Goal: Check status: Check status

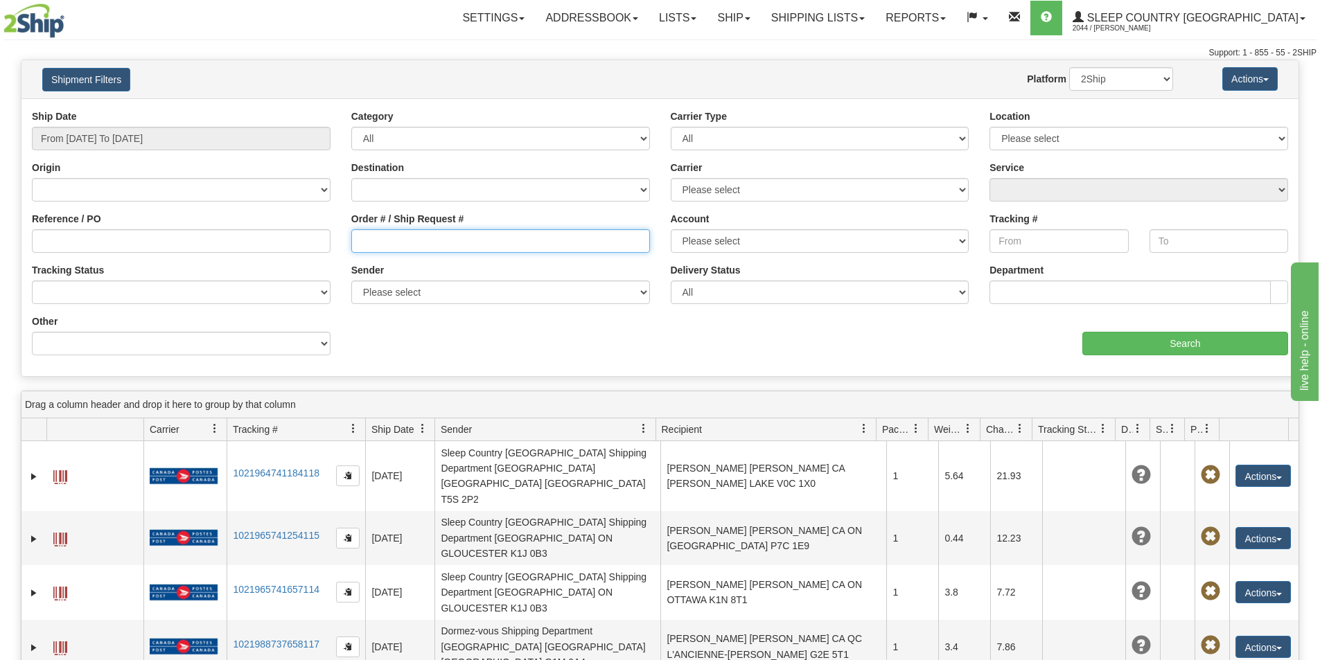
click at [419, 243] on input "Order # / Ship Request #" at bounding box center [500, 241] width 299 height 24
paste input "9000I077322*A"
click at [359, 243] on input "9000I077322*A" at bounding box center [500, 241] width 299 height 24
click at [469, 242] on input "9000I077322*A" at bounding box center [500, 241] width 299 height 24
type input "9000I077322"
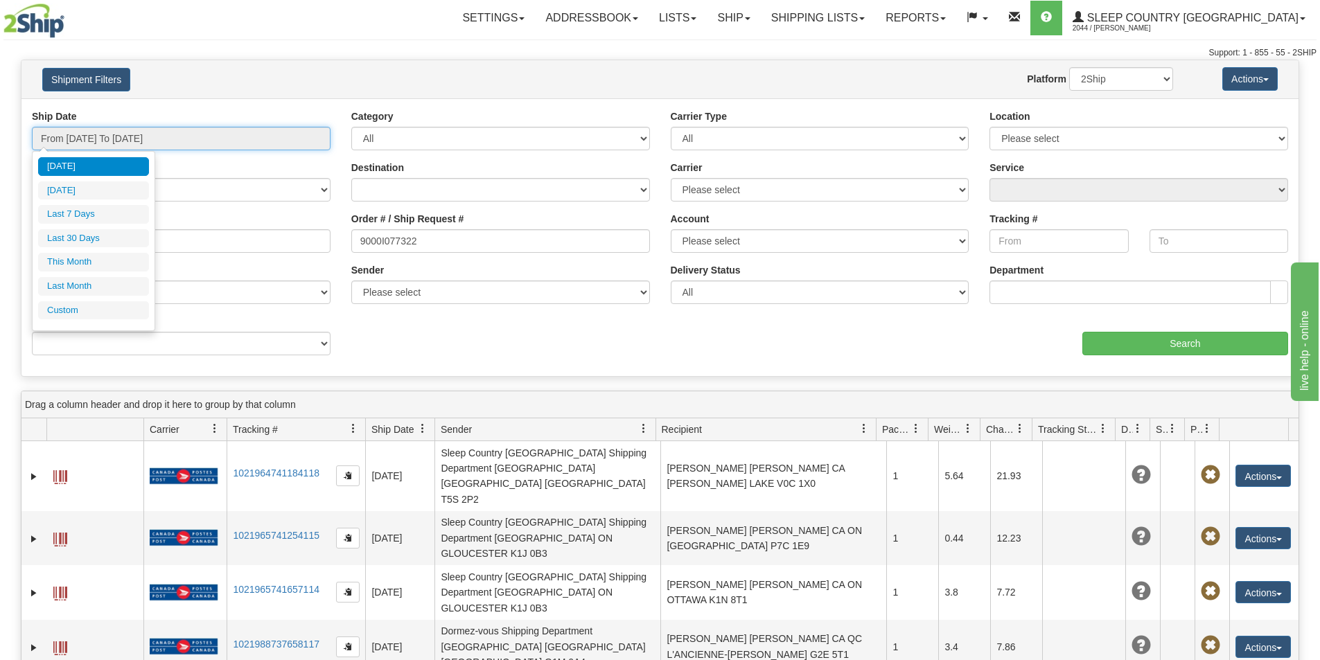
click at [148, 136] on input "From [DATE] To [DATE]" at bounding box center [181, 139] width 299 height 24
click at [123, 249] on ul "[DATE] [DATE] Last 7 Days Last 30 Days This Month Last Month Custom" at bounding box center [93, 238] width 111 height 162
click at [127, 242] on li "Last 30 Days" at bounding box center [93, 238] width 111 height 19
type input "From [DATE] To [DATE]"
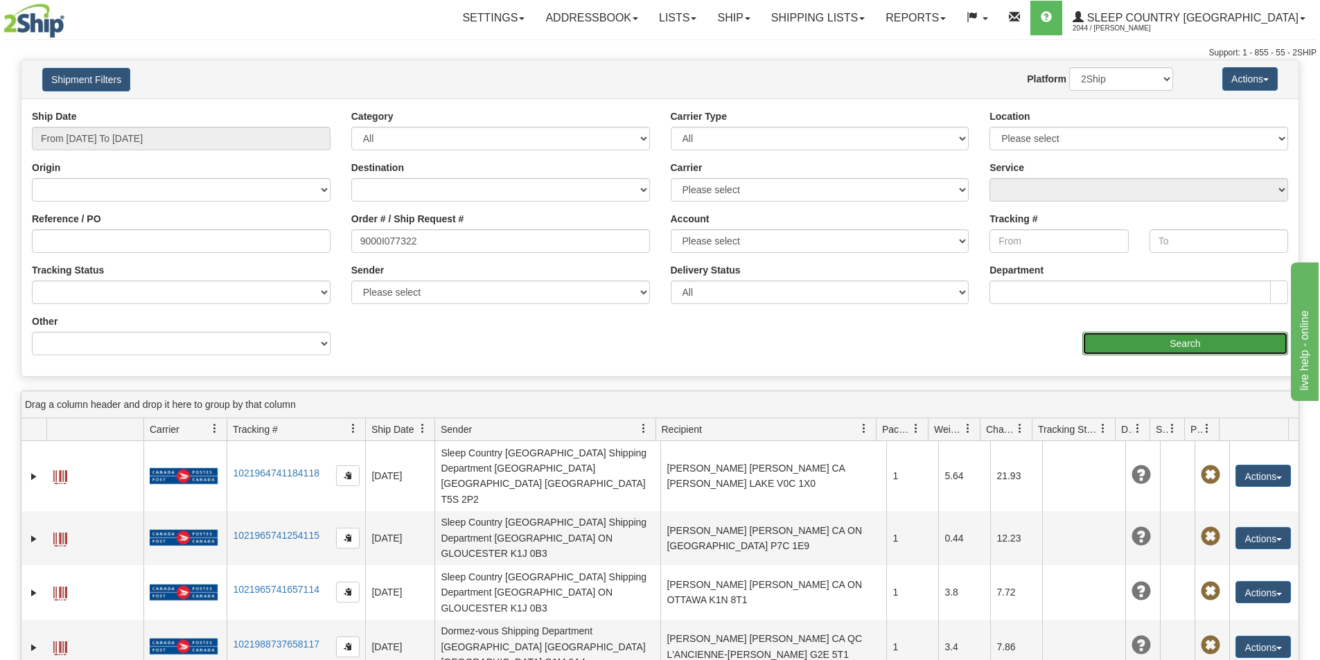
click at [1167, 348] on input "Search" at bounding box center [1185, 344] width 206 height 24
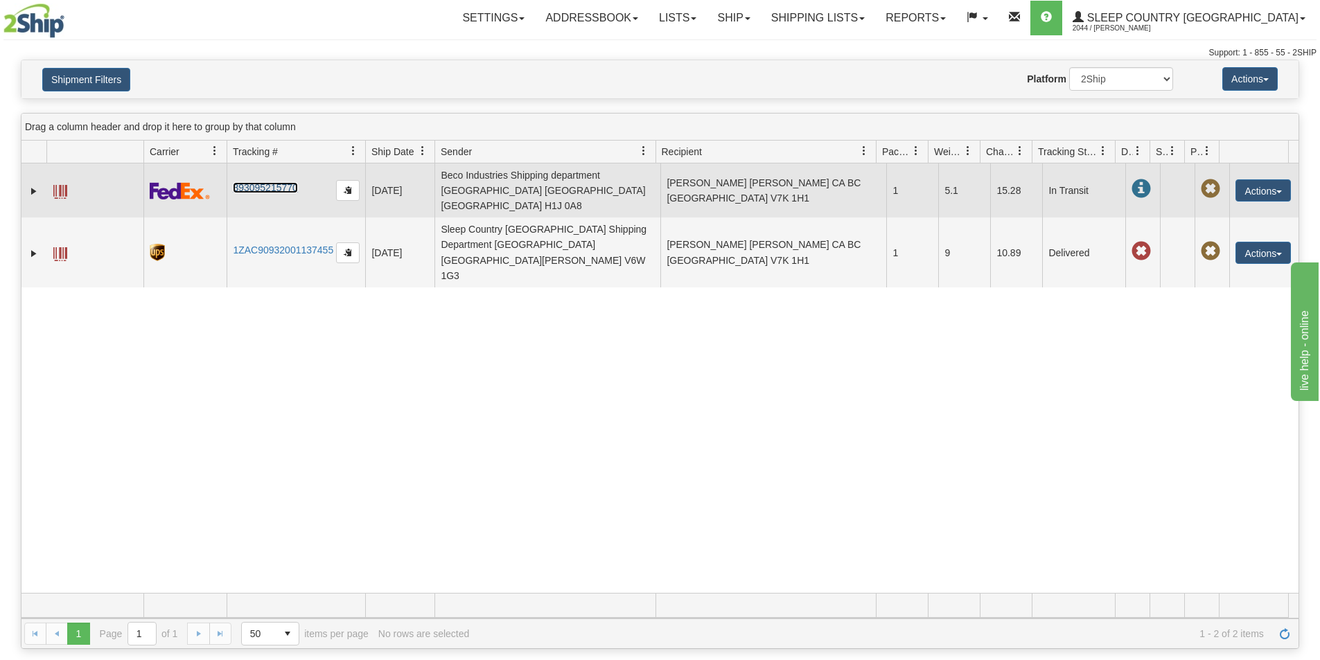
click at [263, 182] on link "393095215770" at bounding box center [265, 187] width 64 height 11
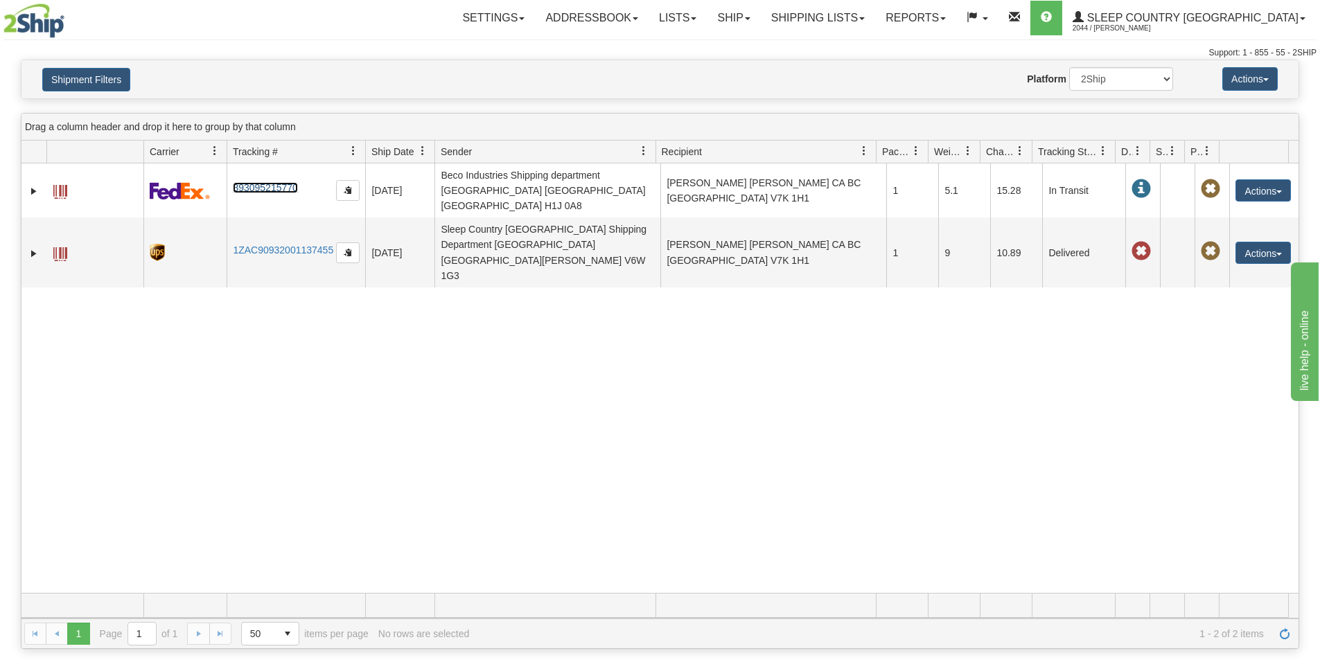
click at [351, 145] on link at bounding box center [354, 151] width 24 height 24
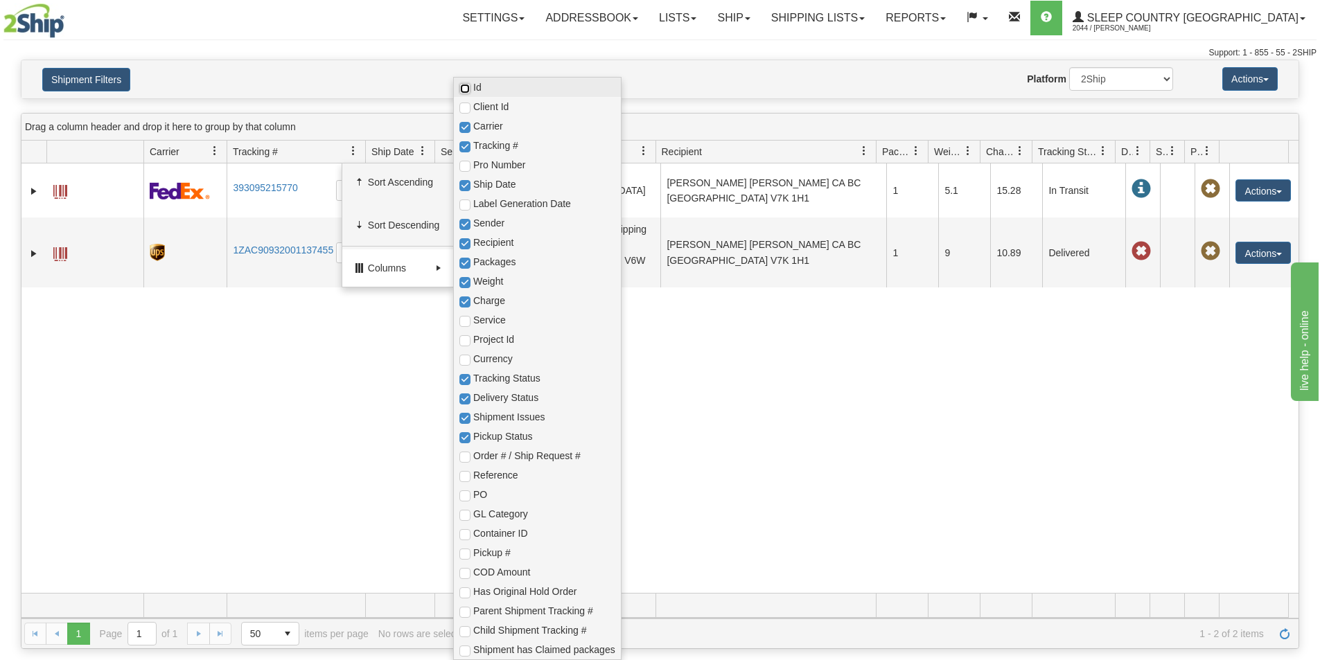
click at [469, 87] on input "checkbox" at bounding box center [464, 88] width 11 height 11
checkbox input "true"
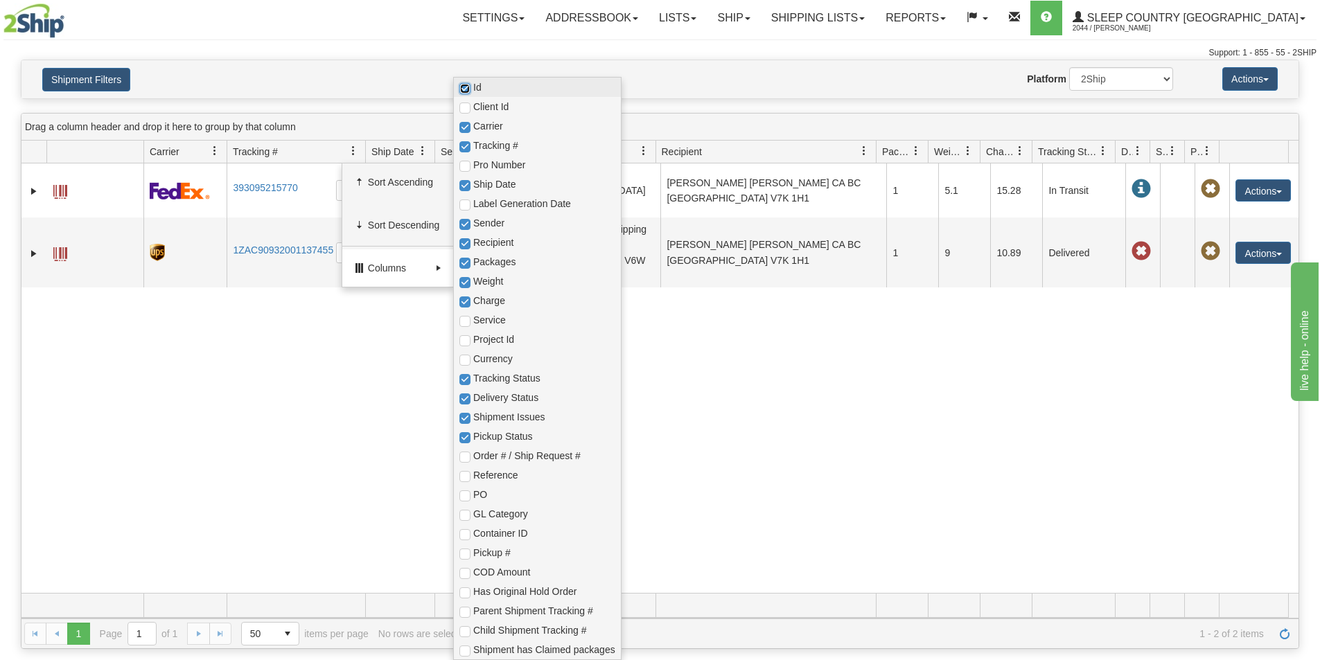
checkbox input "true"
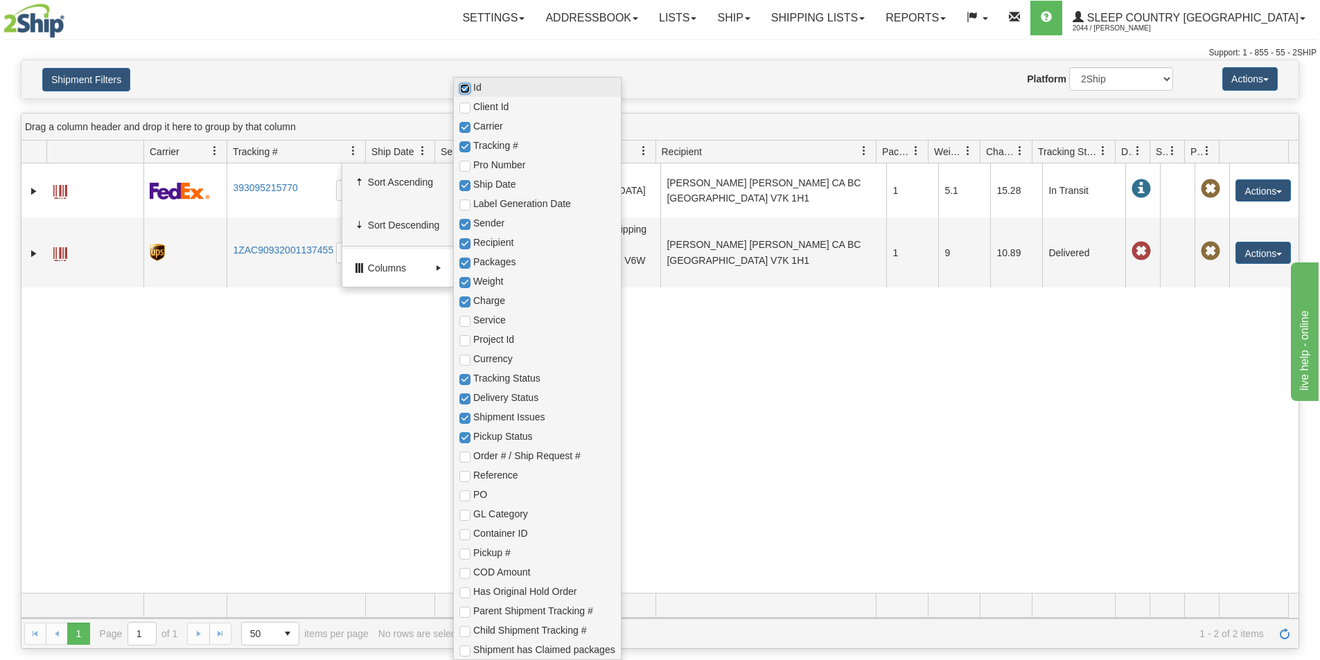
checkbox input "true"
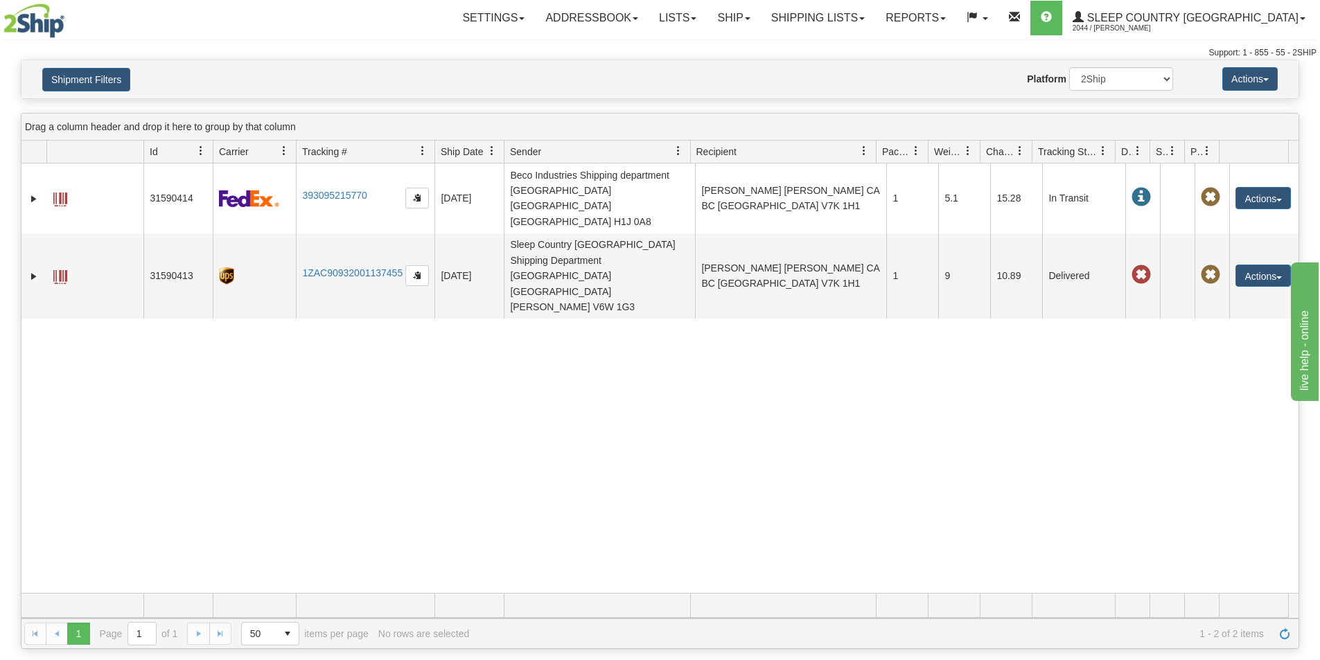
drag, startPoint x: 926, startPoint y: 380, endPoint x: 873, endPoint y: 387, distance: 53.0
click at [925, 380] on div "31590414 2044 393095215770 [DATE] [DATE] 08:22:16 AM Beco Industries Shipping d…" at bounding box center [659, 379] width 1277 height 430
click at [345, 152] on span "Tracking #" at bounding box center [324, 152] width 45 height 14
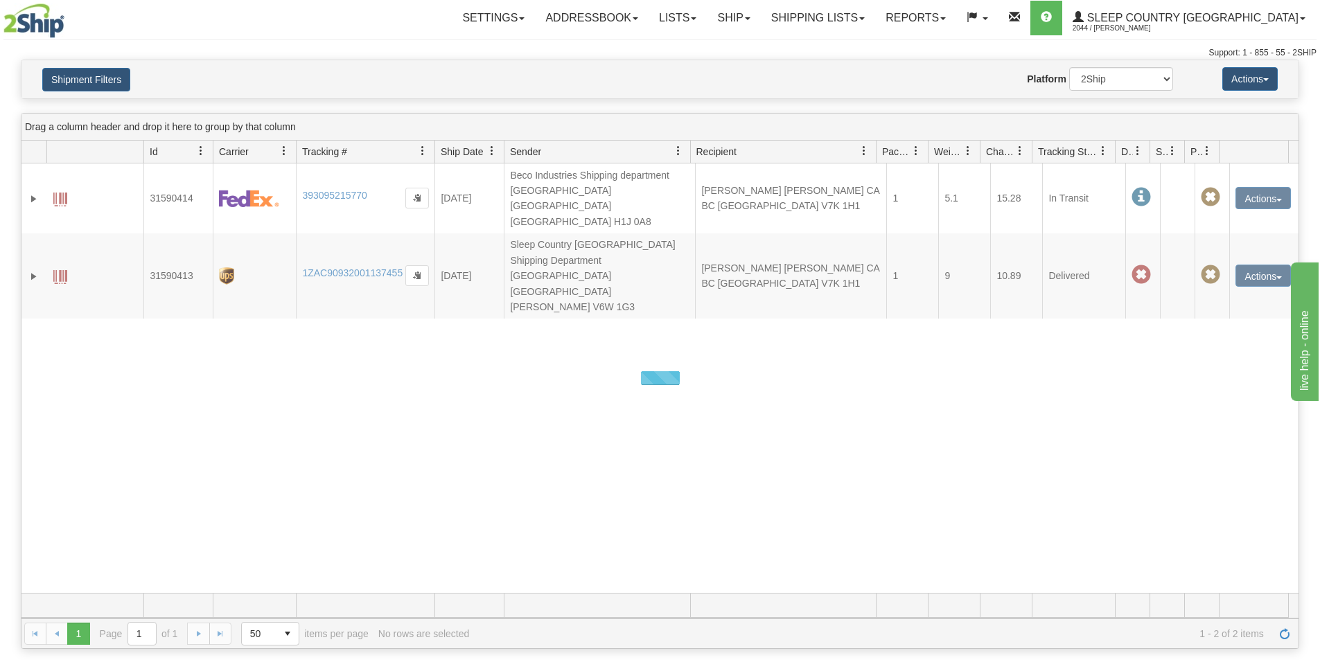
click at [291, 409] on div at bounding box center [659, 379] width 1277 height 430
drag, startPoint x: 106, startPoint y: 73, endPoint x: 116, endPoint y: 71, distance: 9.8
click at [107, 73] on button "Shipment Filters" at bounding box center [86, 80] width 88 height 24
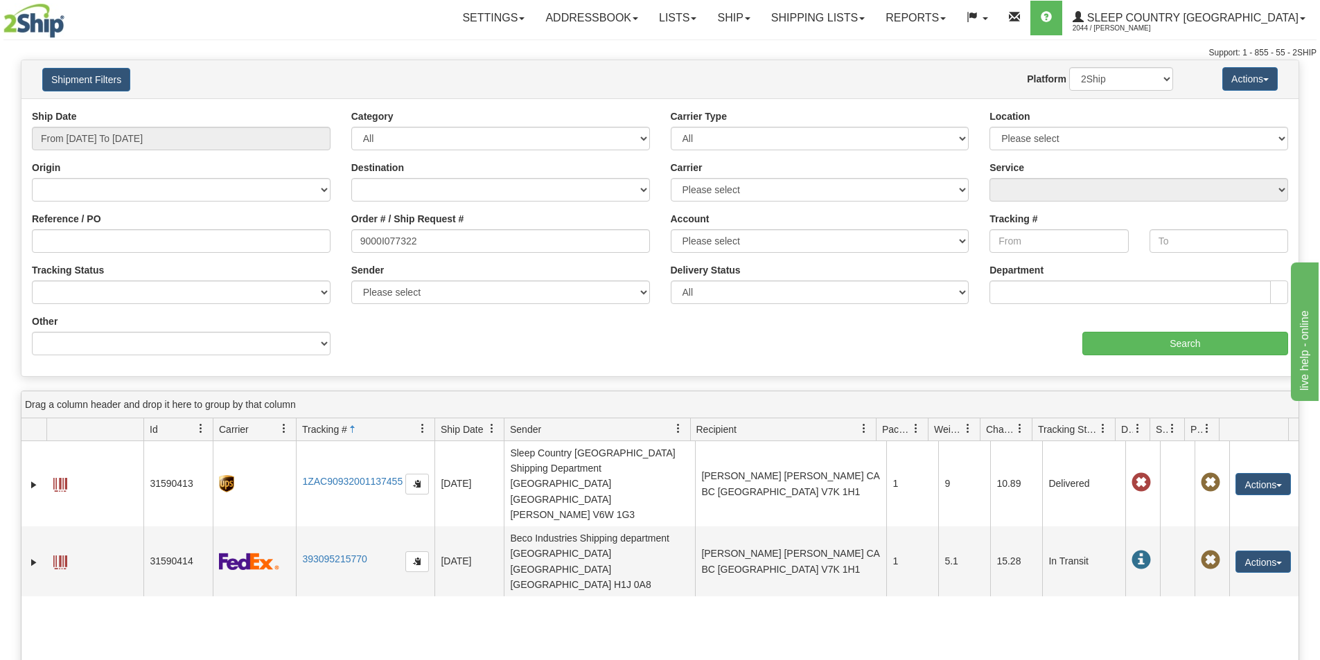
click at [353, 427] on span at bounding box center [352, 429] width 11 height 11
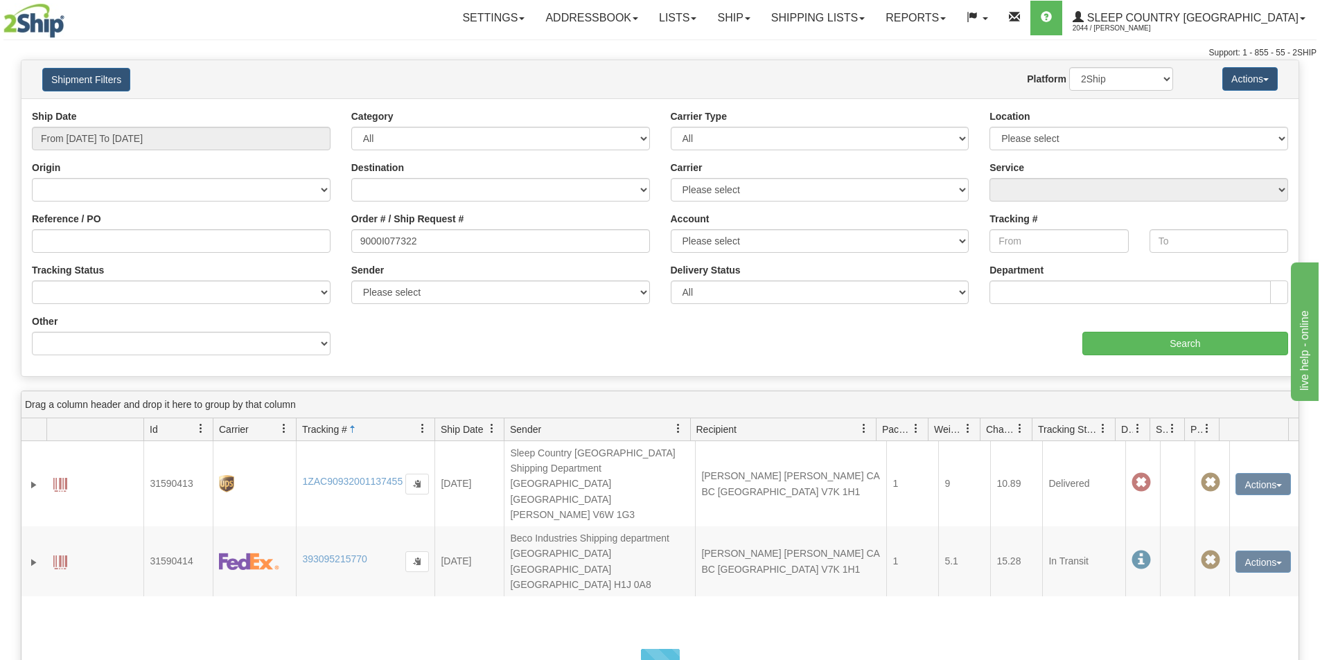
click at [421, 427] on span at bounding box center [422, 428] width 11 height 11
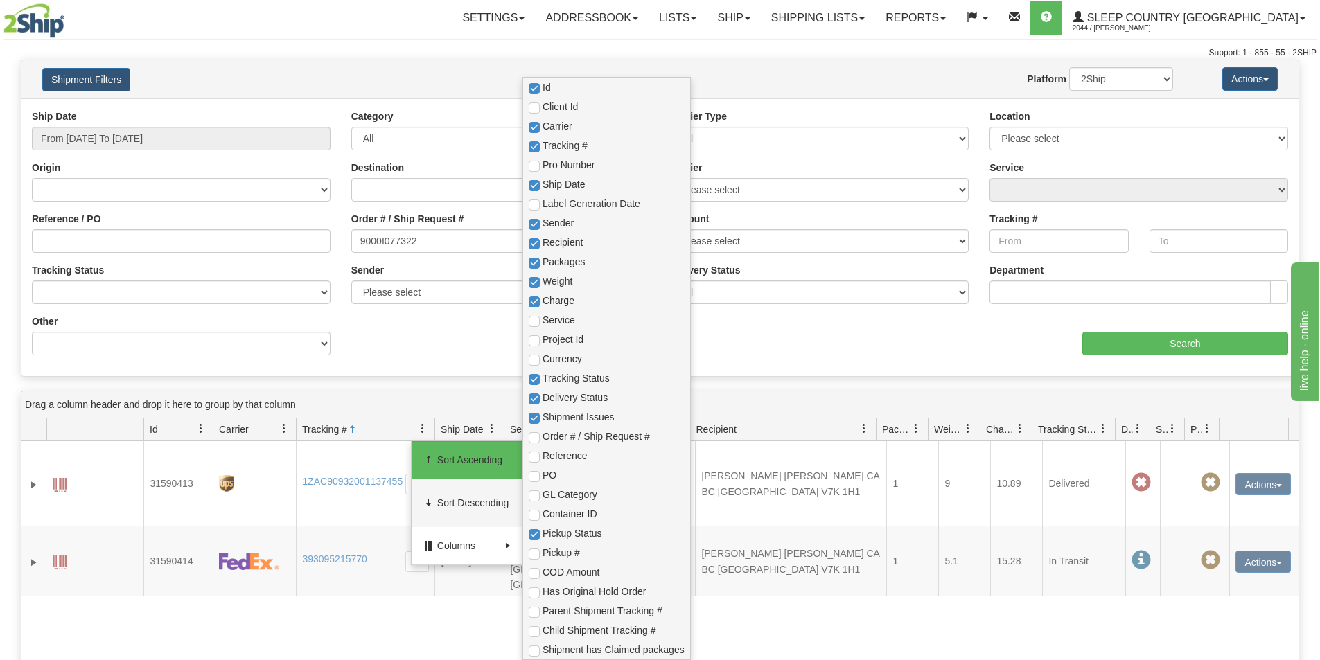
click at [473, 542] on span "Columns" at bounding box center [468, 546] width 62 height 14
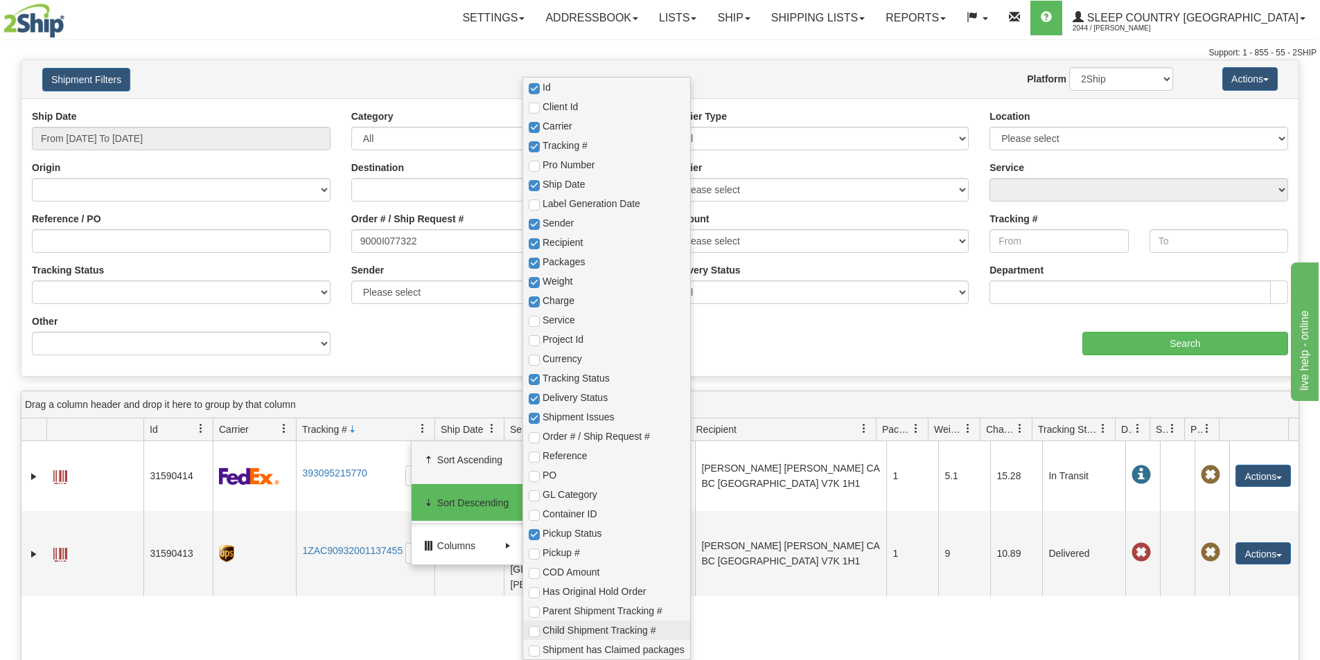
scroll to position [69, 0]
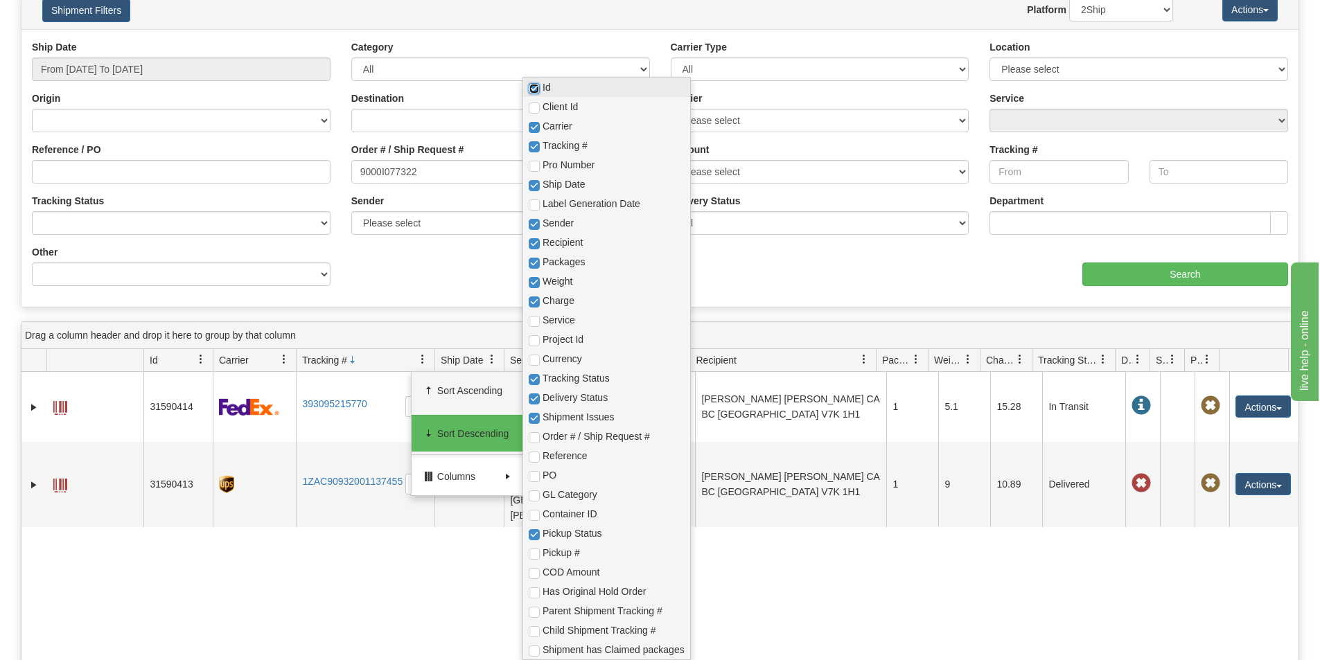
click at [531, 87] on input "checkbox" at bounding box center [534, 88] width 11 height 11
checkbox input "false"
checkbox input "true"
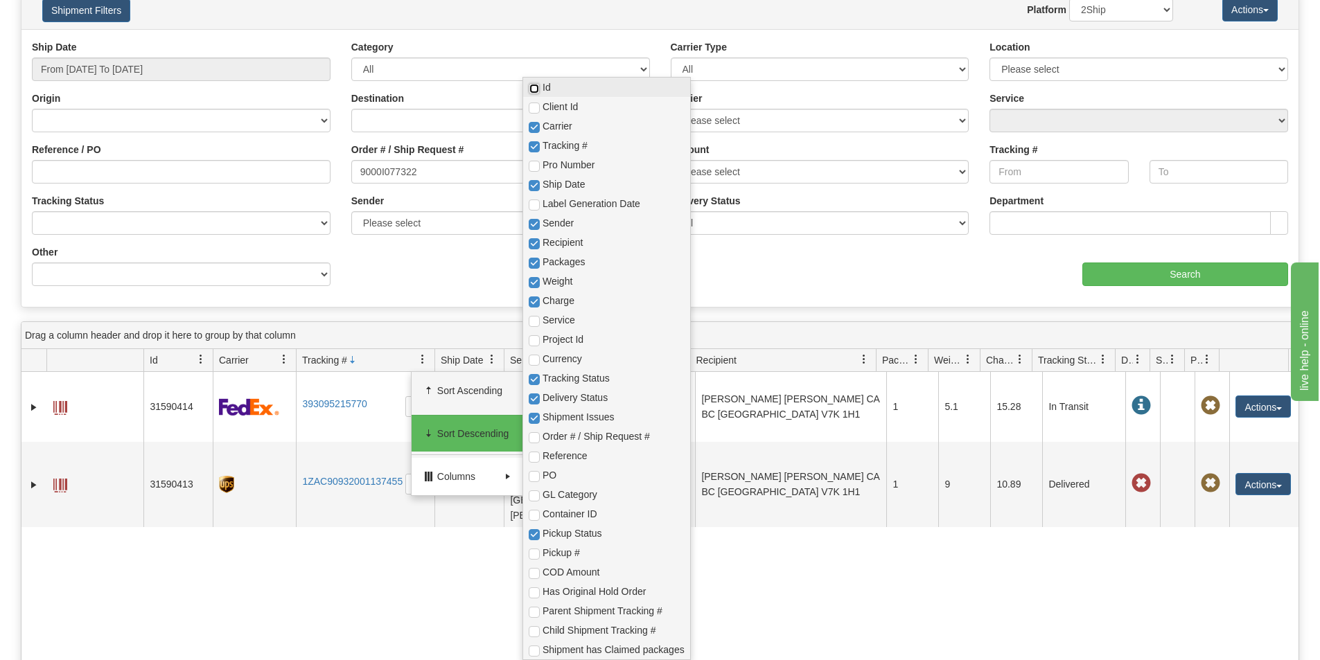
checkbox input "true"
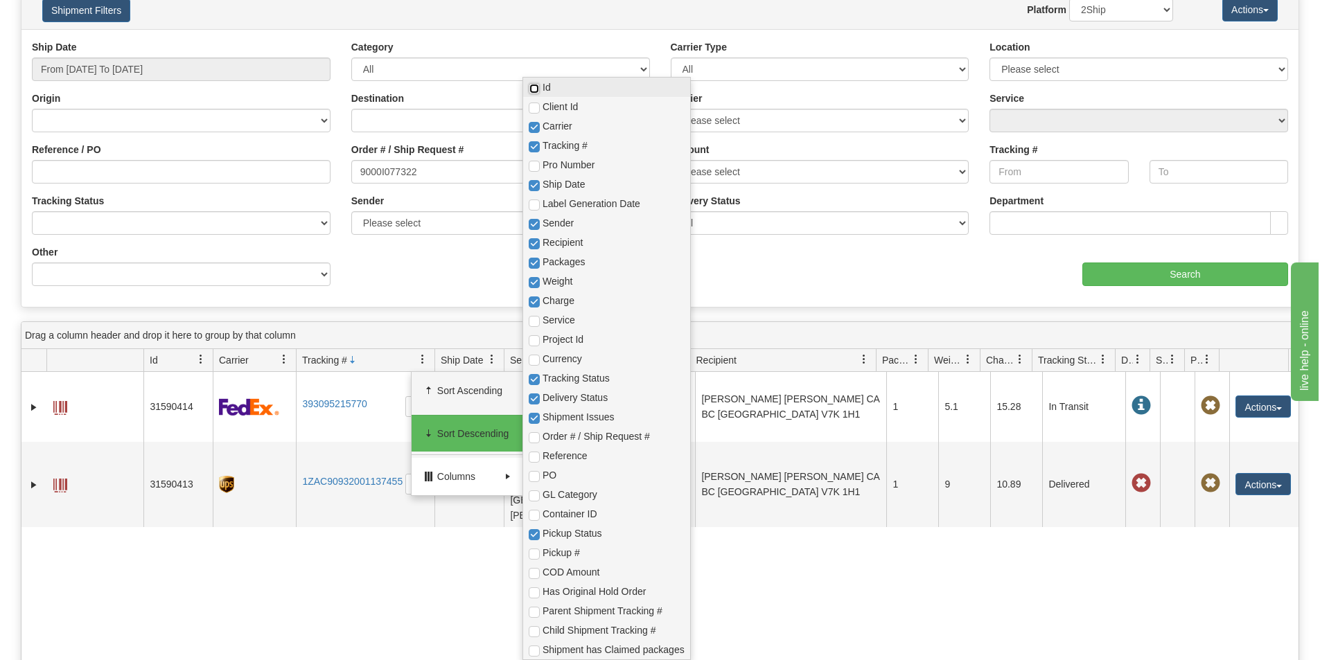
checkbox input "true"
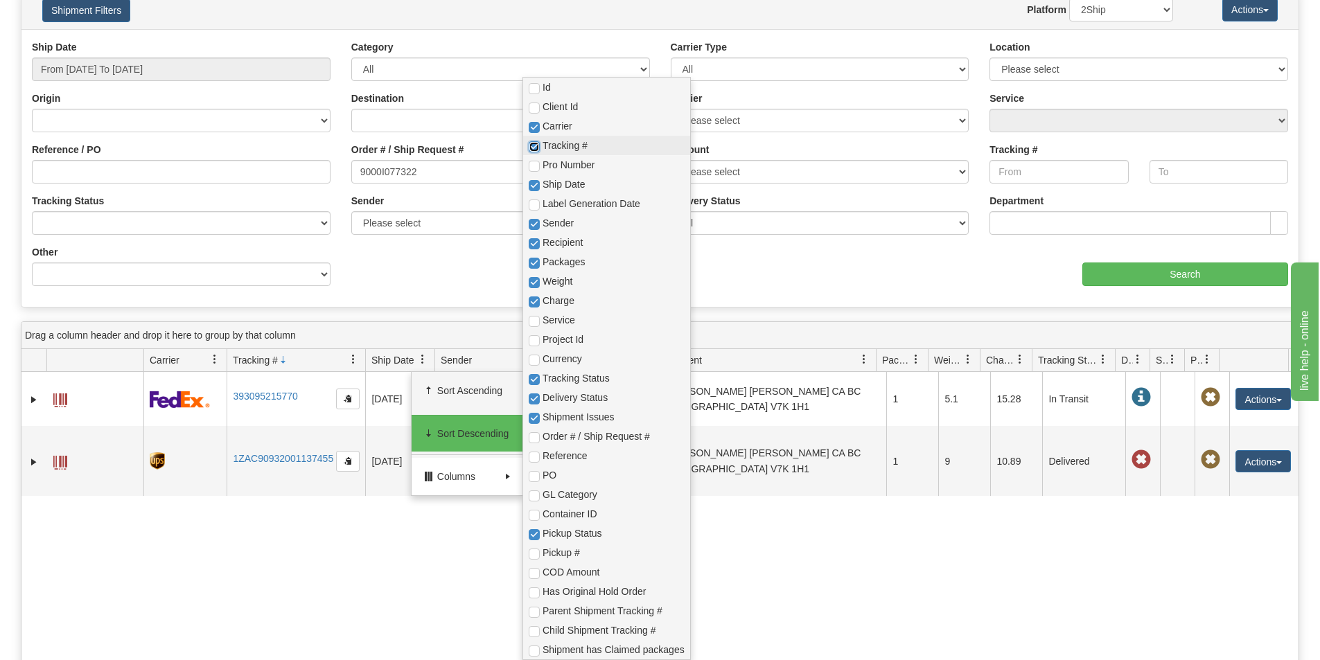
click at [535, 148] on input "checkbox" at bounding box center [534, 146] width 11 height 11
checkbox input "false"
checkbox input "true"
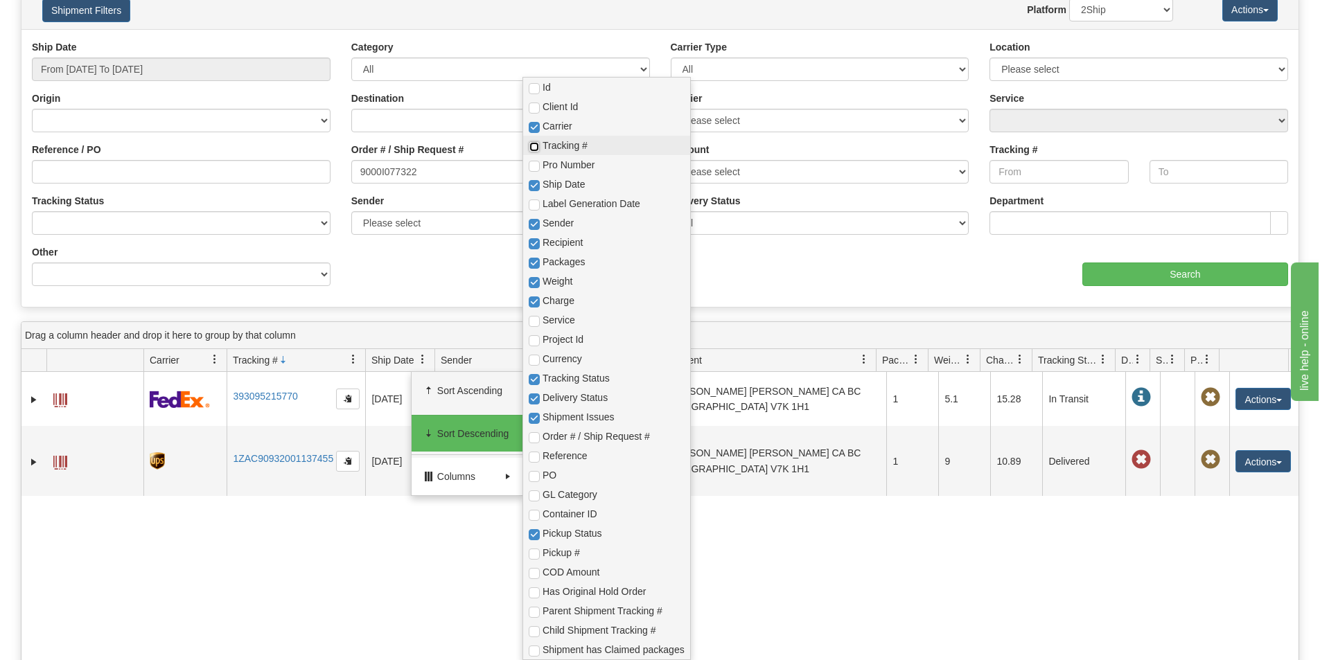
checkbox input "true"
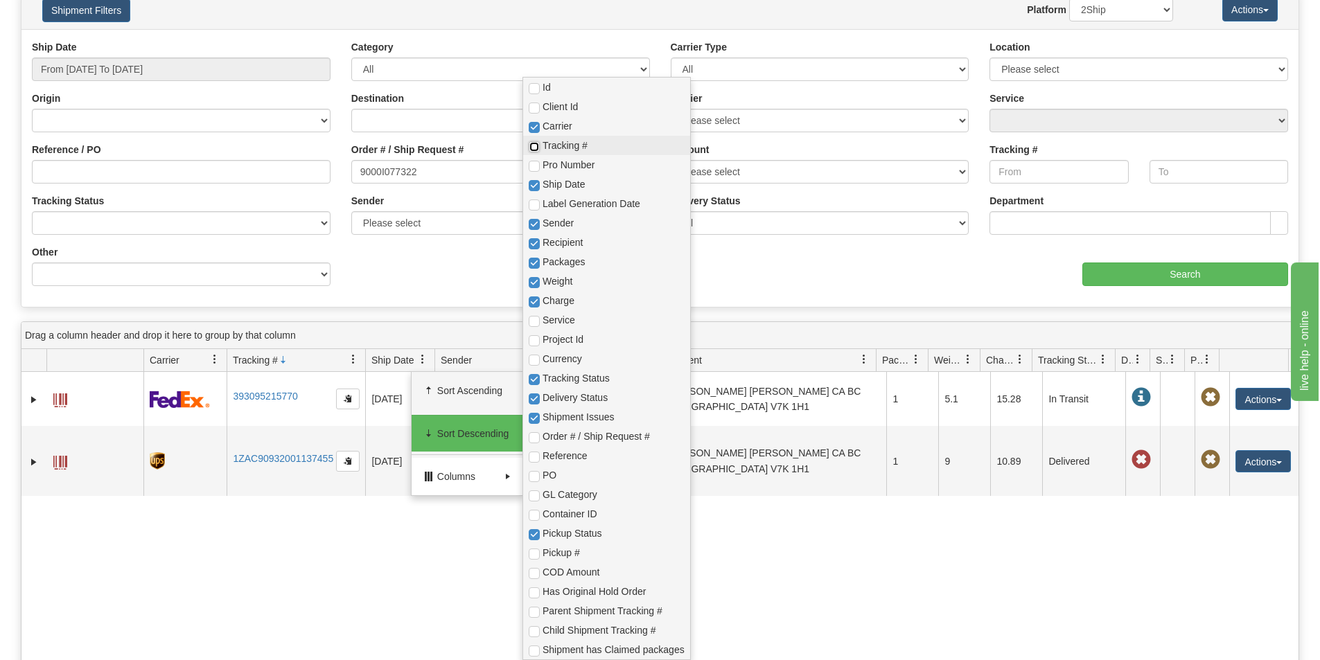
checkbox input "true"
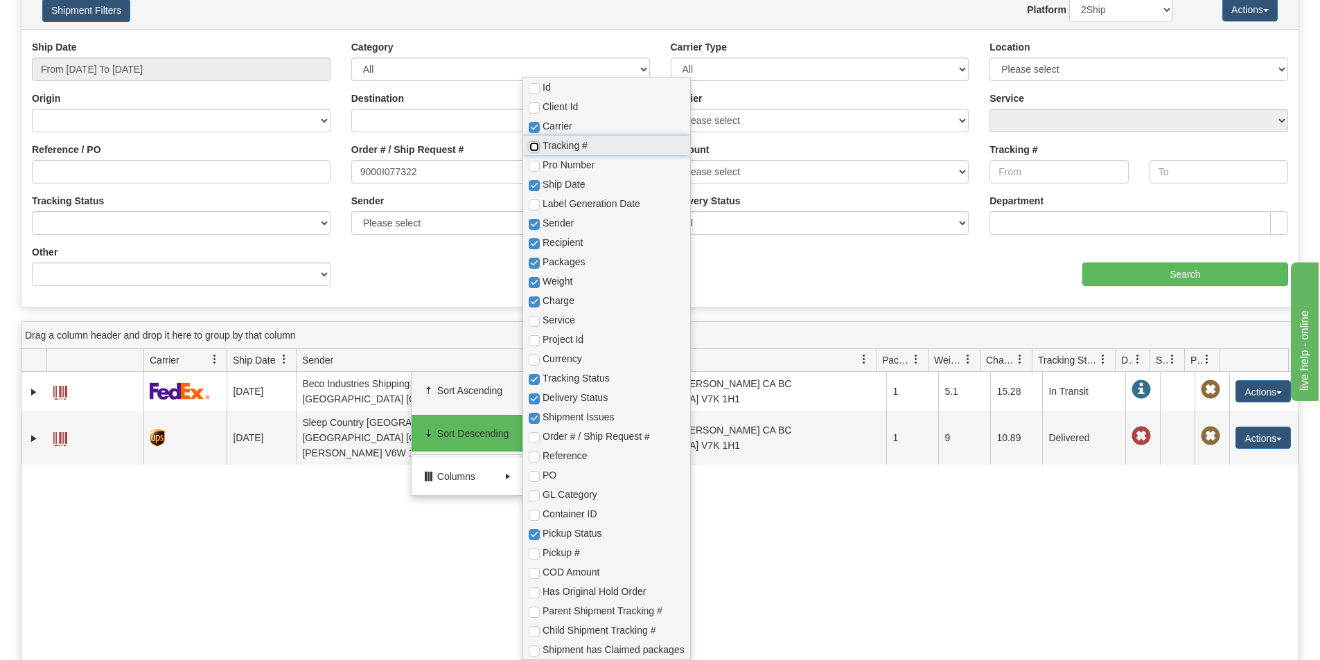
click at [536, 145] on input "checkbox" at bounding box center [534, 146] width 11 height 11
checkbox input "true"
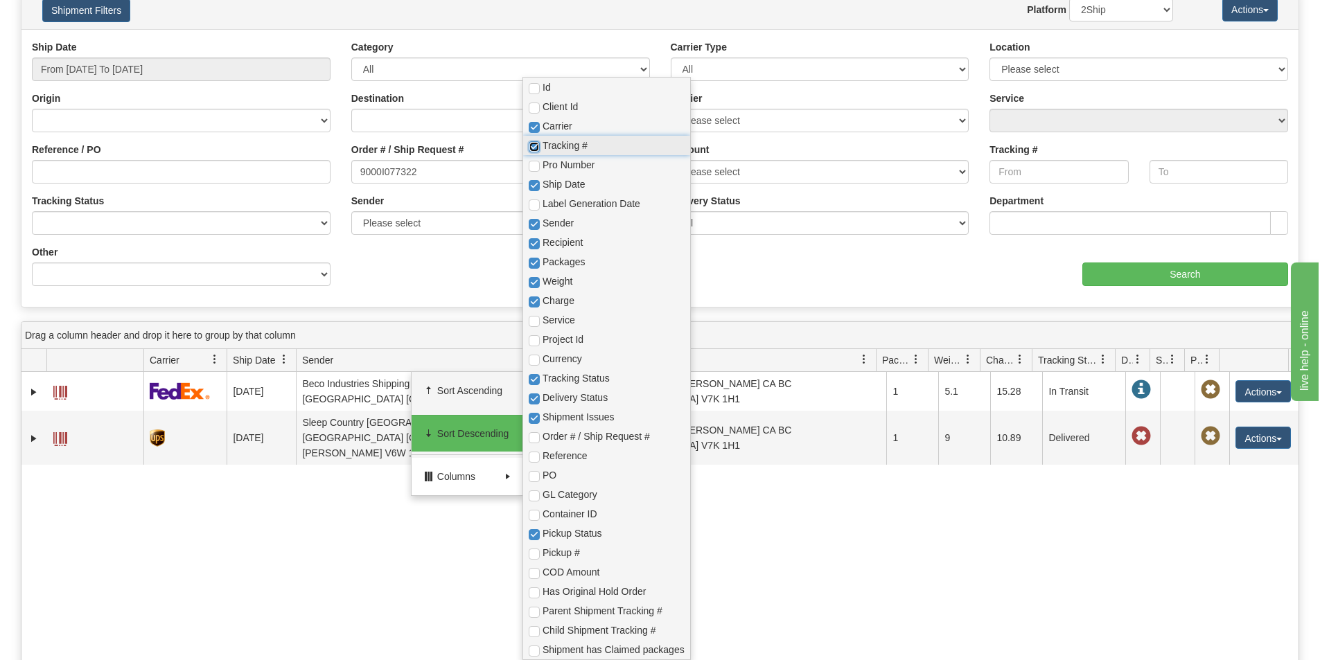
checkbox input "true"
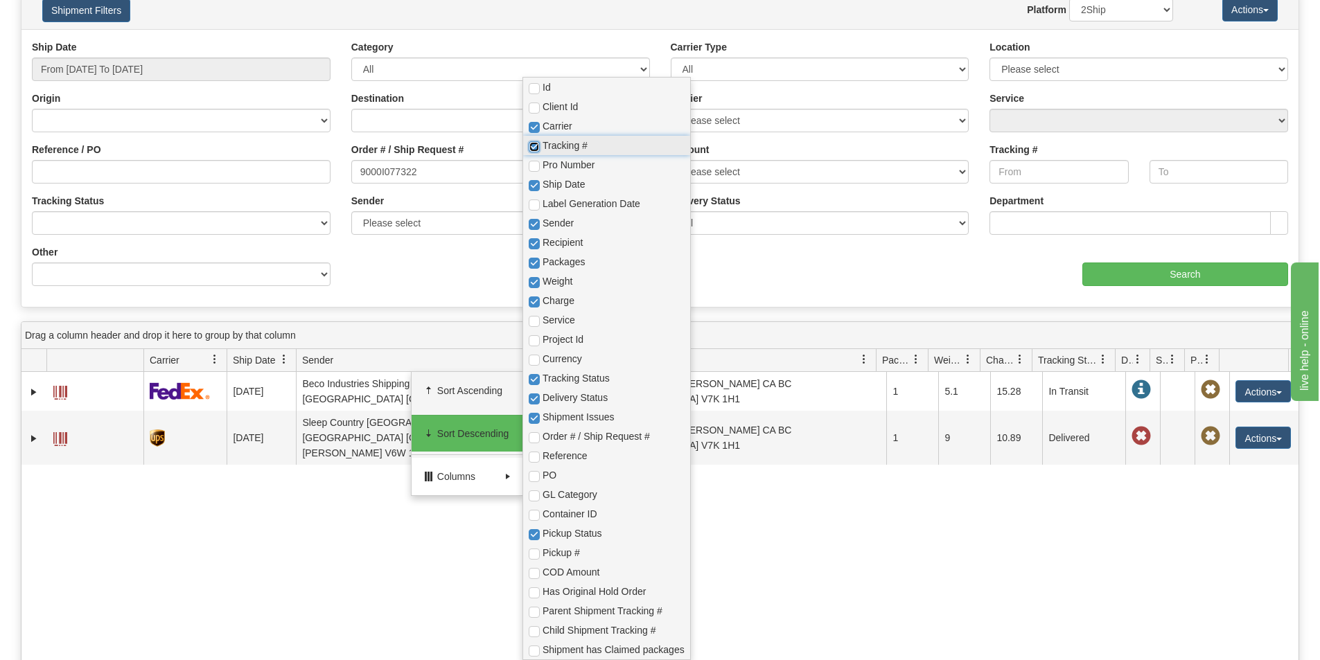
checkbox input "true"
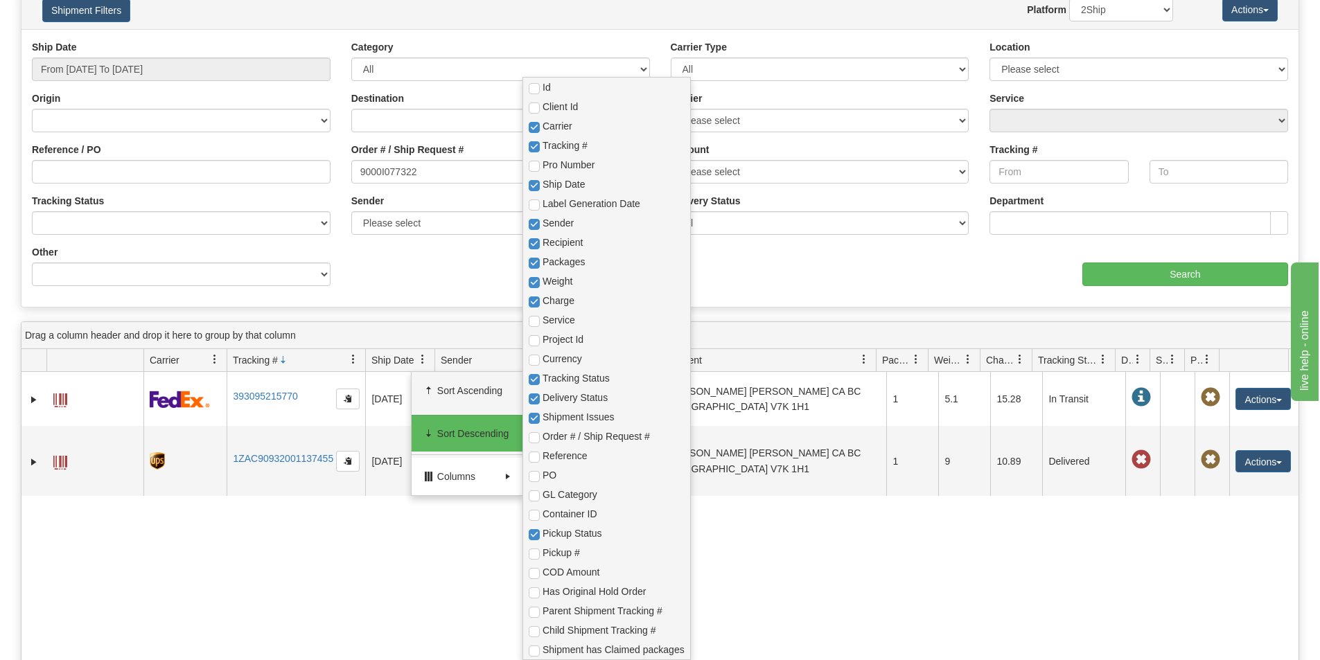
click at [826, 267] on div "aaa Search" at bounding box center [979, 265] width 639 height 41
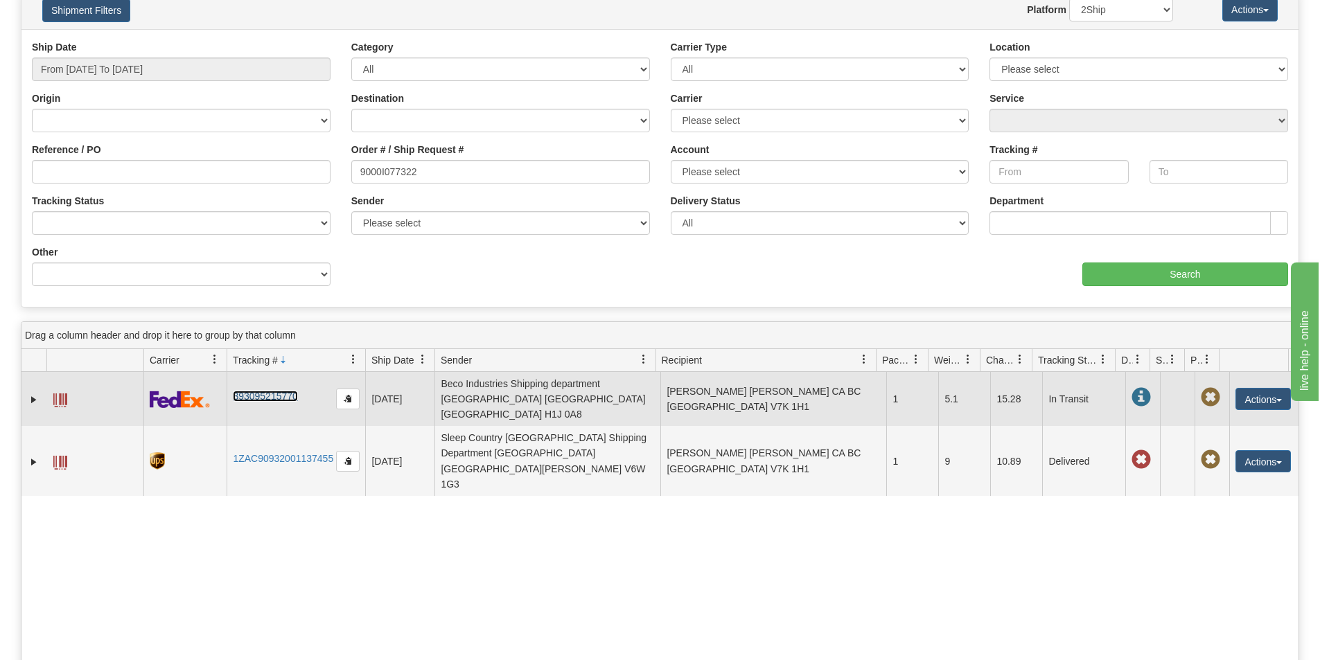
click at [281, 391] on link "393095215770" at bounding box center [265, 396] width 64 height 11
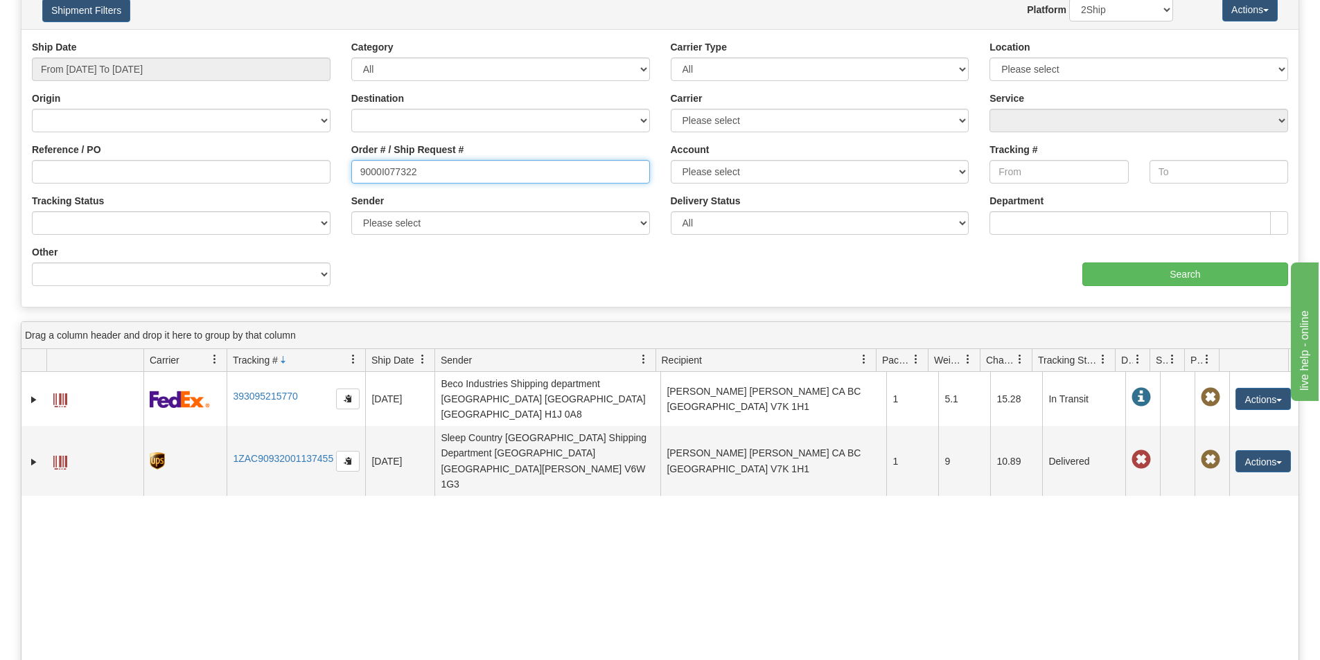
drag, startPoint x: 216, startPoint y: 168, endPoint x: 197, endPoint y: 182, distance: 23.4
click at [184, 40] on div "Reference / PO Order # / Ship Request # 9000I077322 Account Please select [GEOG…" at bounding box center [659, 40] width 1277 height 0
drag, startPoint x: 490, startPoint y: 181, endPoint x: 478, endPoint y: 180, distance: 11.8
click at [489, 181] on input "9000I077322" at bounding box center [500, 172] width 299 height 24
click at [452, 173] on input "9000I077322" at bounding box center [500, 172] width 299 height 24
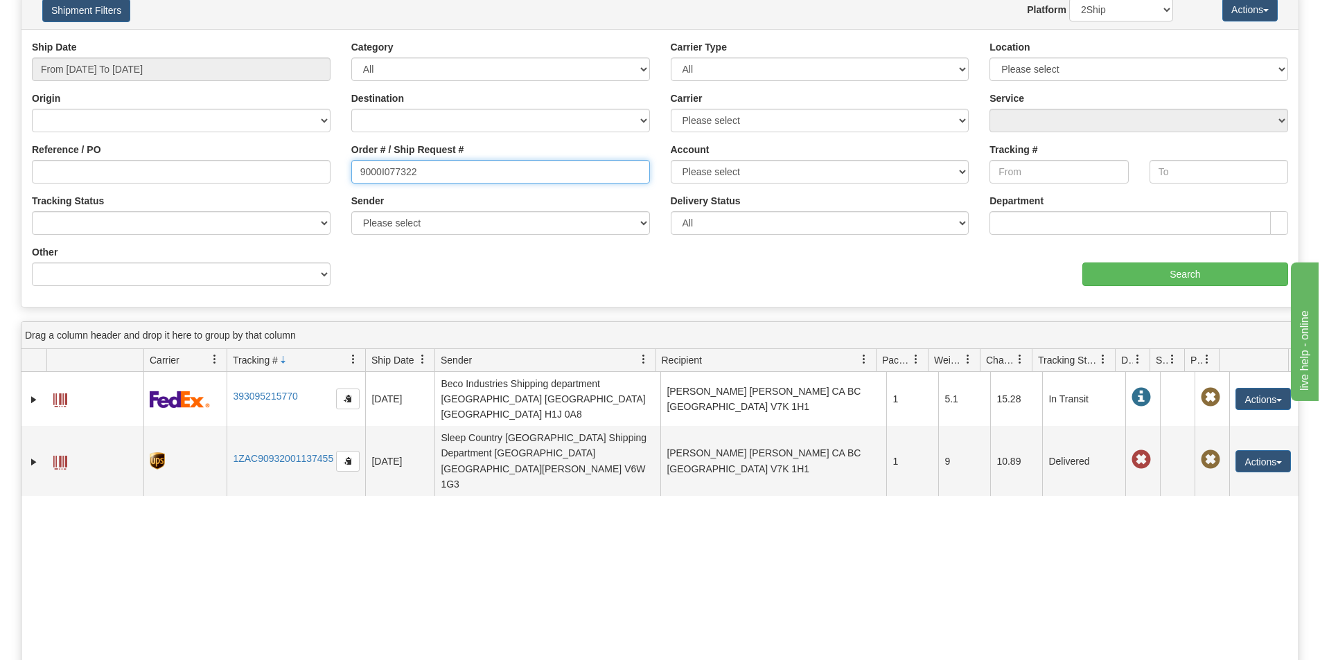
drag, startPoint x: 200, startPoint y: 174, endPoint x: 80, endPoint y: 178, distance: 119.9
click at [80, 40] on div "Reference / PO Order # / Ship Request # 9000I077322 Account Please select [GEOG…" at bounding box center [659, 40] width 1277 height 0
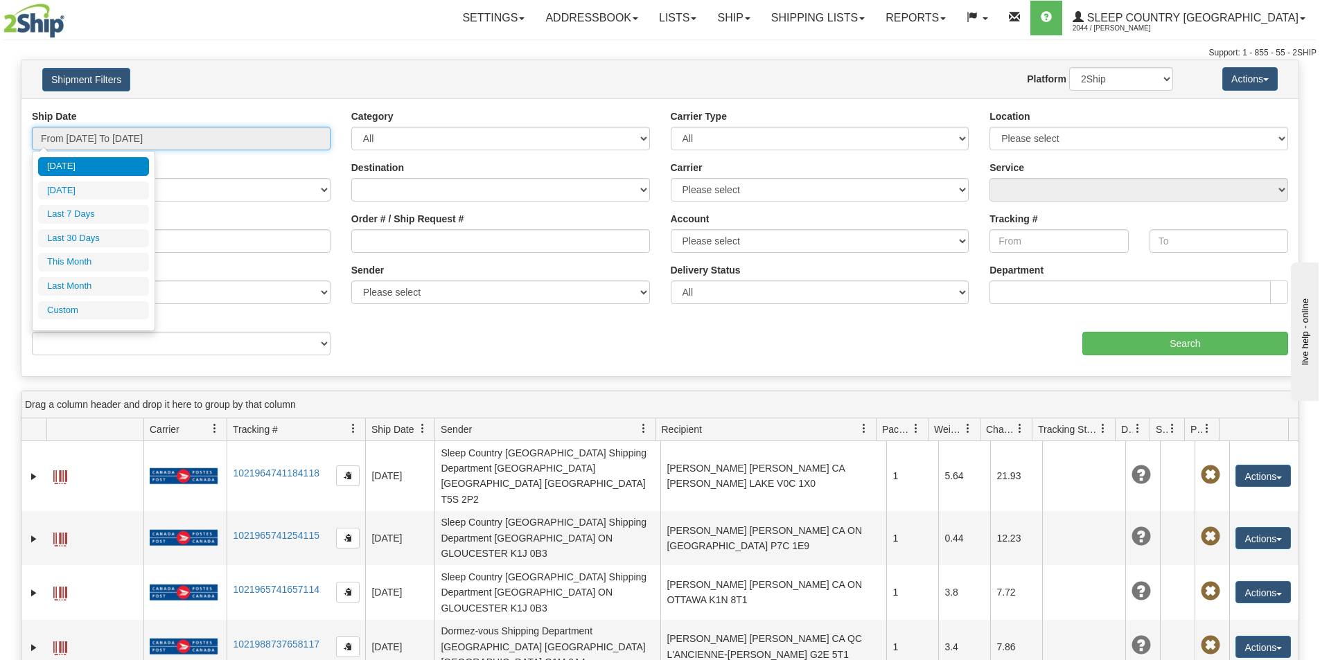
click at [240, 138] on input "From [DATE] To [DATE]" at bounding box center [181, 139] width 299 height 24
click at [89, 238] on li "Last 30 Days" at bounding box center [93, 238] width 111 height 19
type input "From [DATE] To [DATE]"
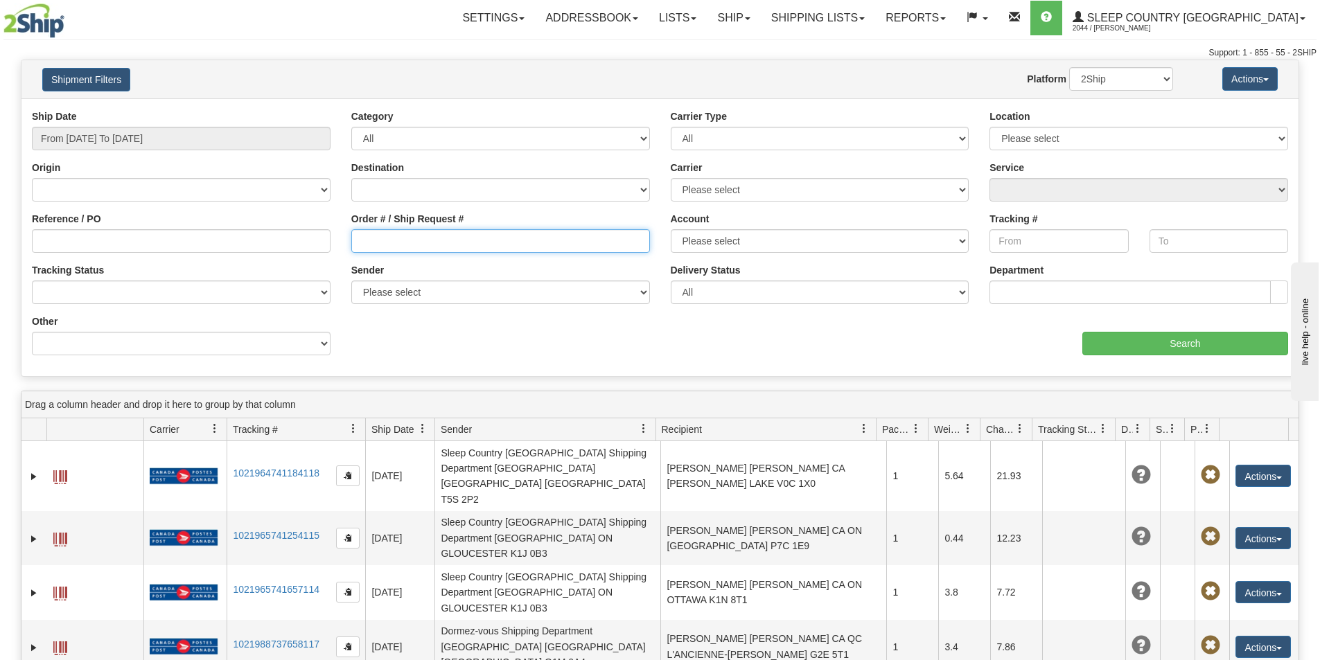
click at [368, 245] on input "Order # / Ship Request #" at bounding box center [500, 241] width 299 height 24
paste input "9000I100945"
type input "9000I100945"
click at [358, 245] on input "9000I100945" at bounding box center [500, 241] width 299 height 24
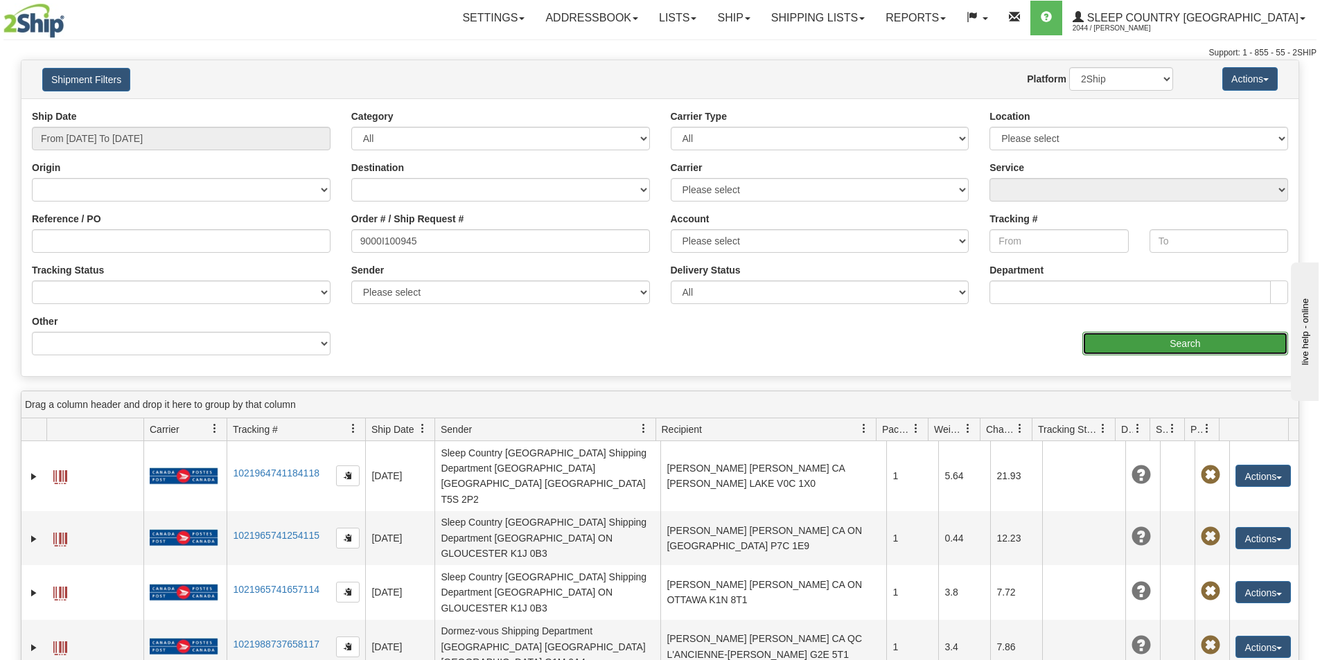
click at [1197, 337] on input "Search" at bounding box center [1185, 344] width 206 height 24
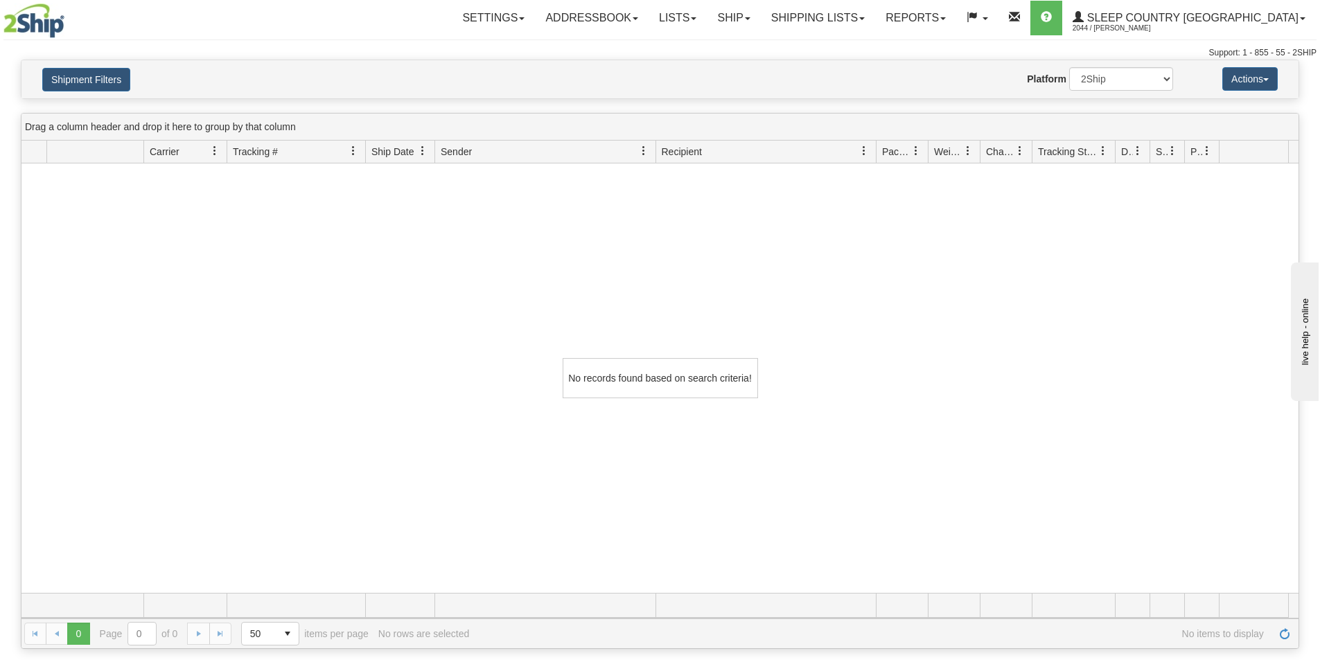
click at [388, 306] on div "No records found based on search criteria!" at bounding box center [659, 379] width 1277 height 430
click at [863, 15] on link "Shipping lists" at bounding box center [818, 18] width 114 height 35
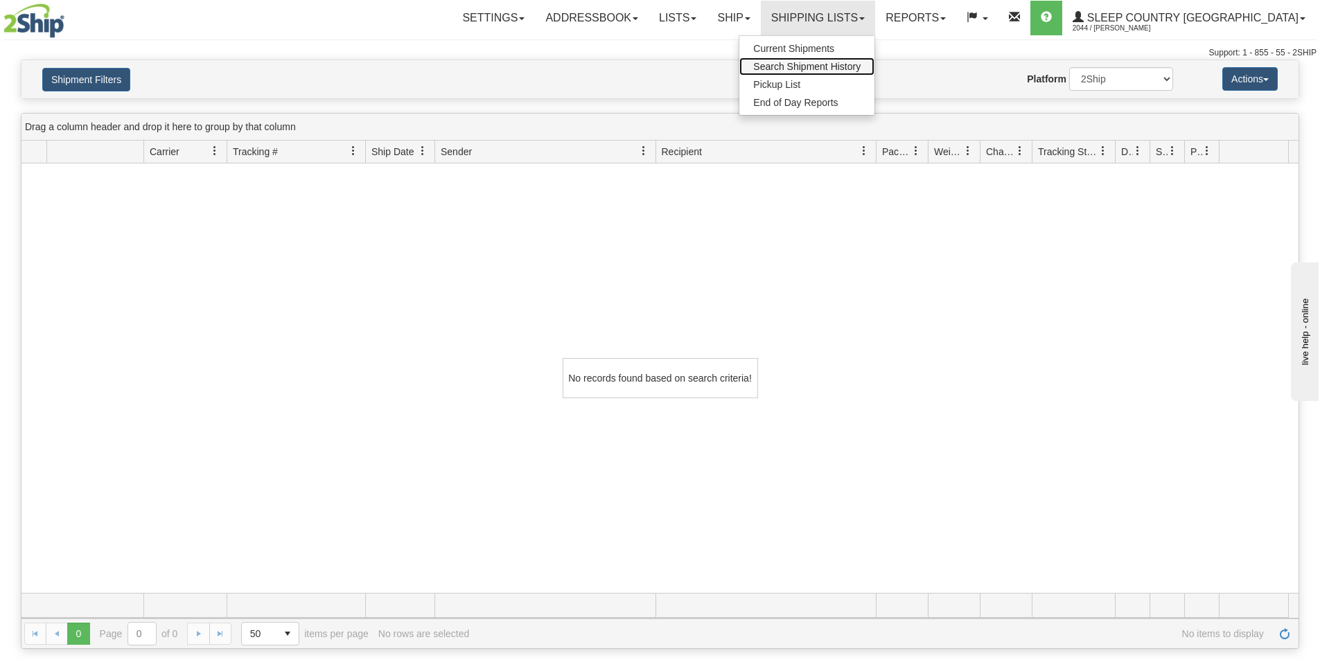
click at [860, 64] on span "Search Shipment History" at bounding box center [806, 66] width 107 height 11
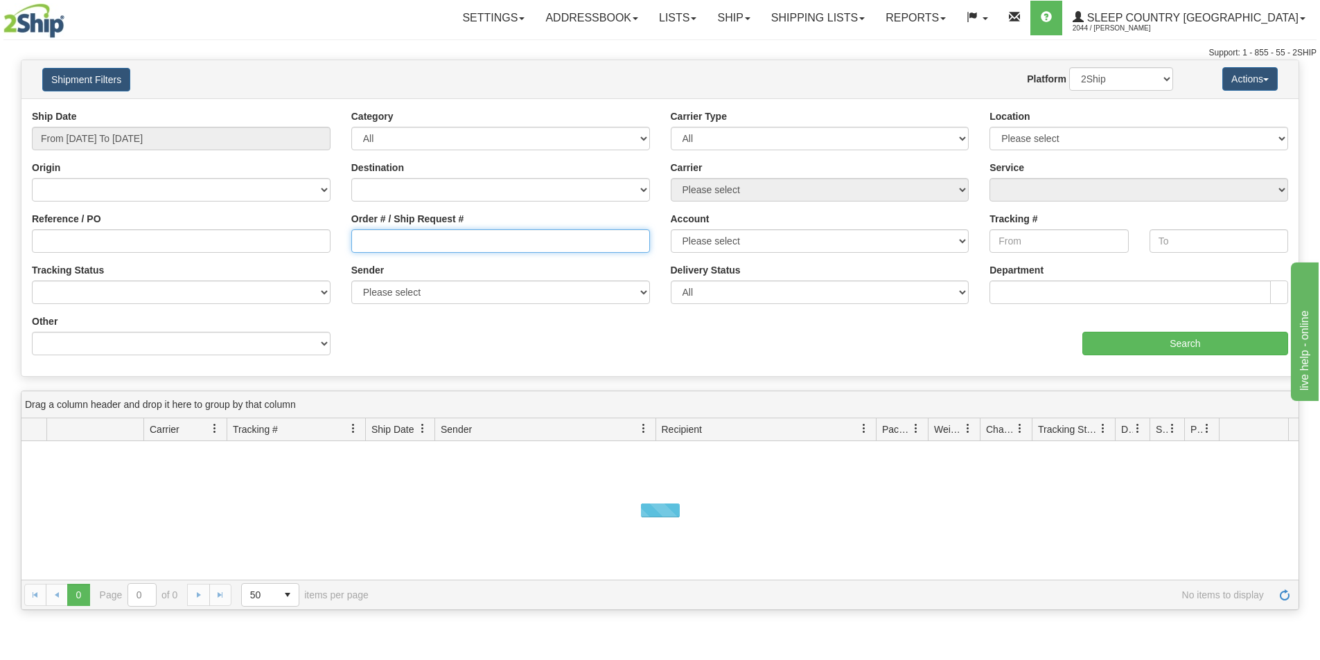
drag, startPoint x: 432, startPoint y: 234, endPoint x: 389, endPoint y: 245, distance: 45.0
click at [432, 235] on input "Order # / Ship Request #" at bounding box center [500, 241] width 299 height 24
paste input "0057031000751"
click at [360, 238] on input "0057031000751" at bounding box center [500, 241] width 299 height 24
type input "0057031000751"
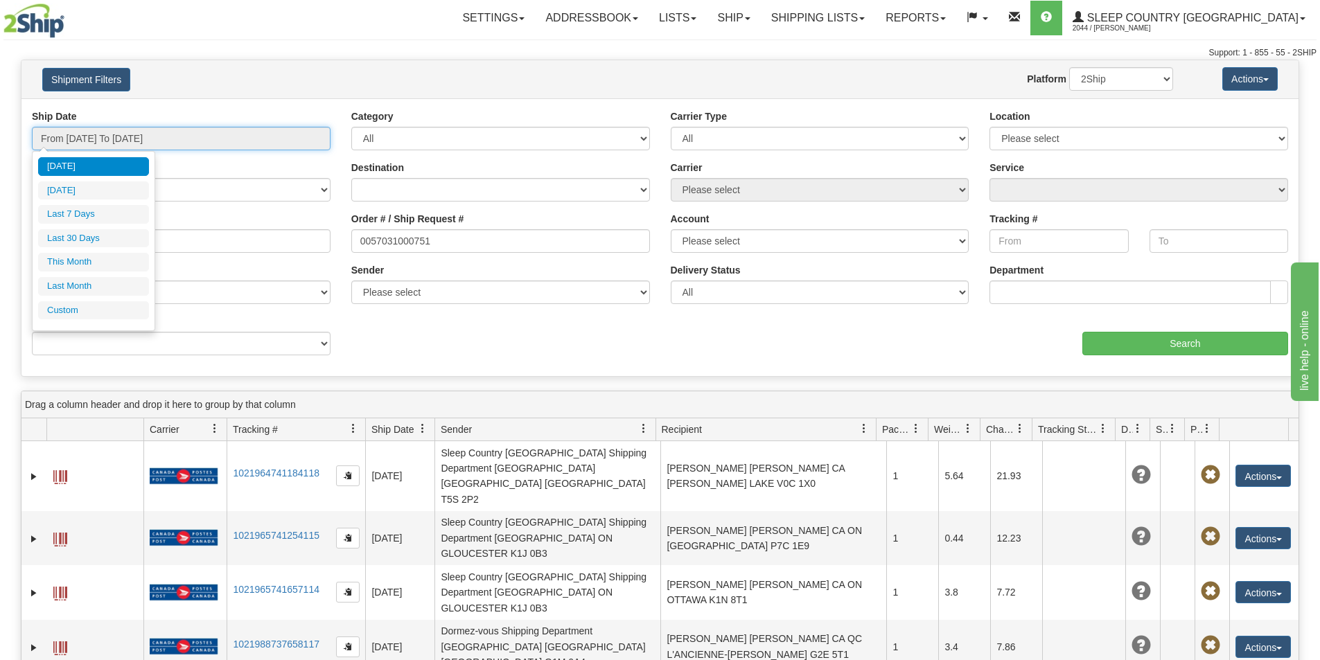
drag, startPoint x: 211, startPoint y: 139, endPoint x: 195, endPoint y: 160, distance: 26.7
click at [210, 139] on input "From [DATE] To [DATE]" at bounding box center [181, 139] width 299 height 24
click at [123, 233] on li "Last 30 Days" at bounding box center [93, 238] width 111 height 19
type input "From [DATE] To [DATE]"
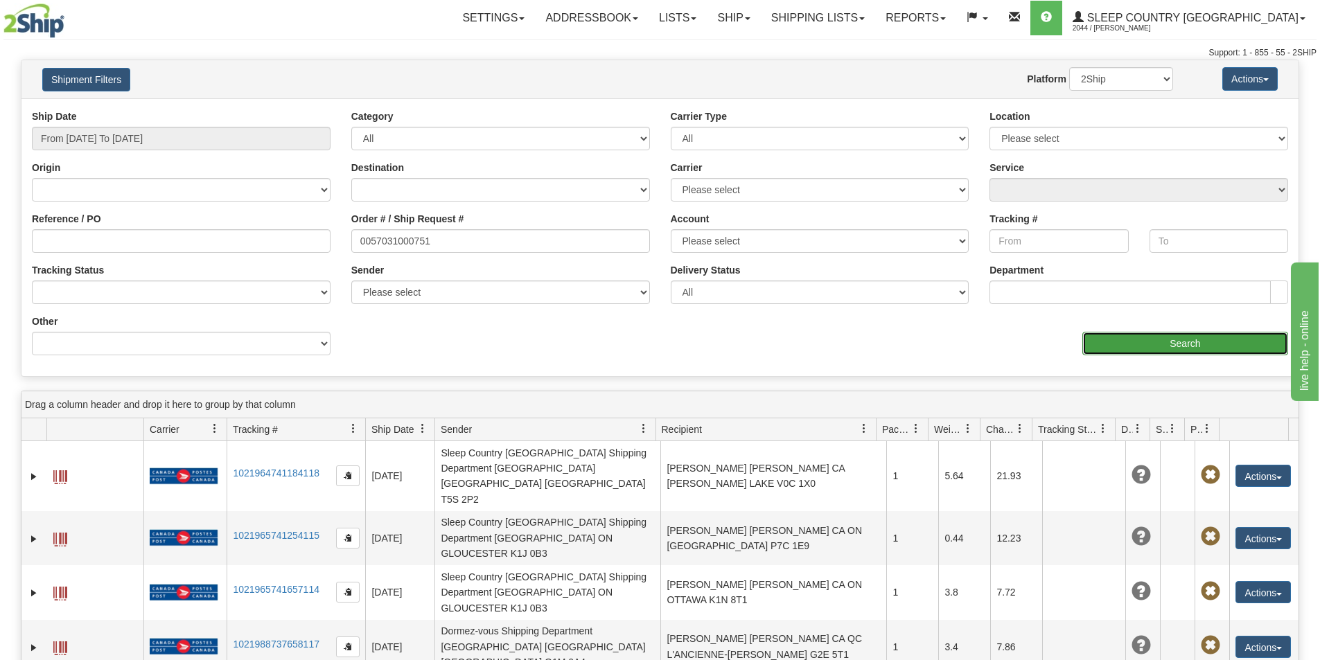
click at [1159, 343] on input "Search" at bounding box center [1185, 344] width 206 height 24
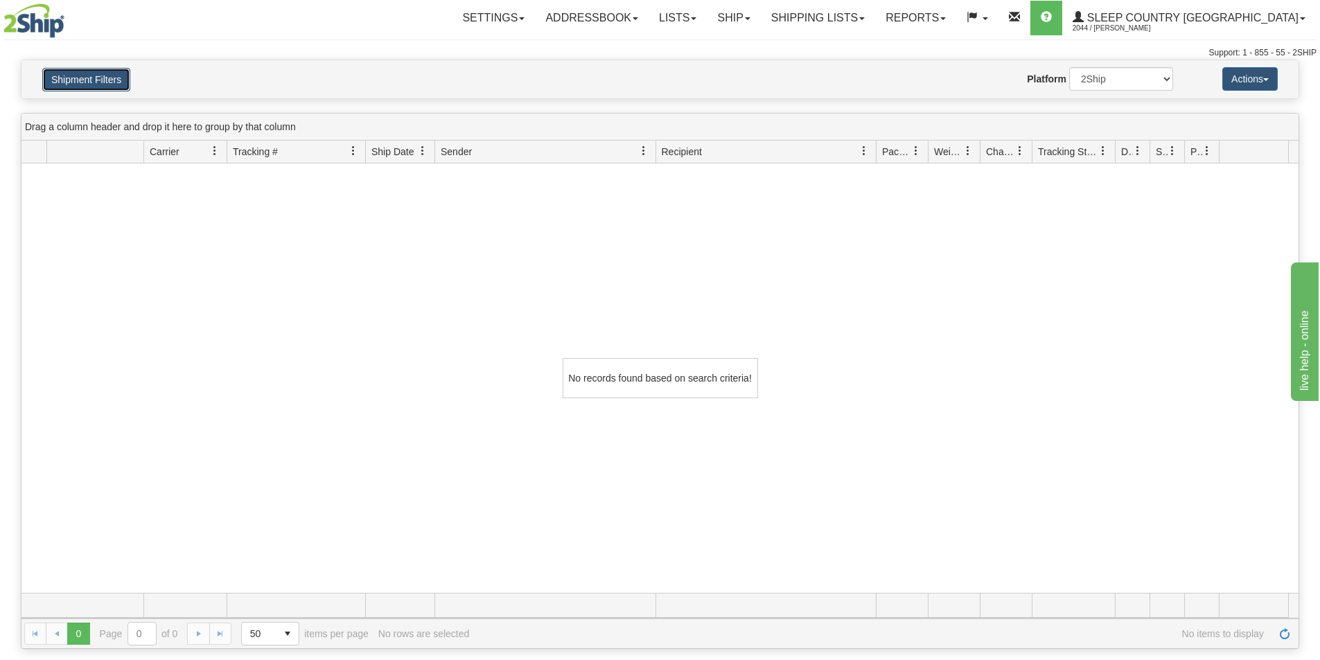
click at [106, 77] on button "Shipment Filters" at bounding box center [86, 80] width 88 height 24
